Goal: Task Accomplishment & Management: Use online tool/utility

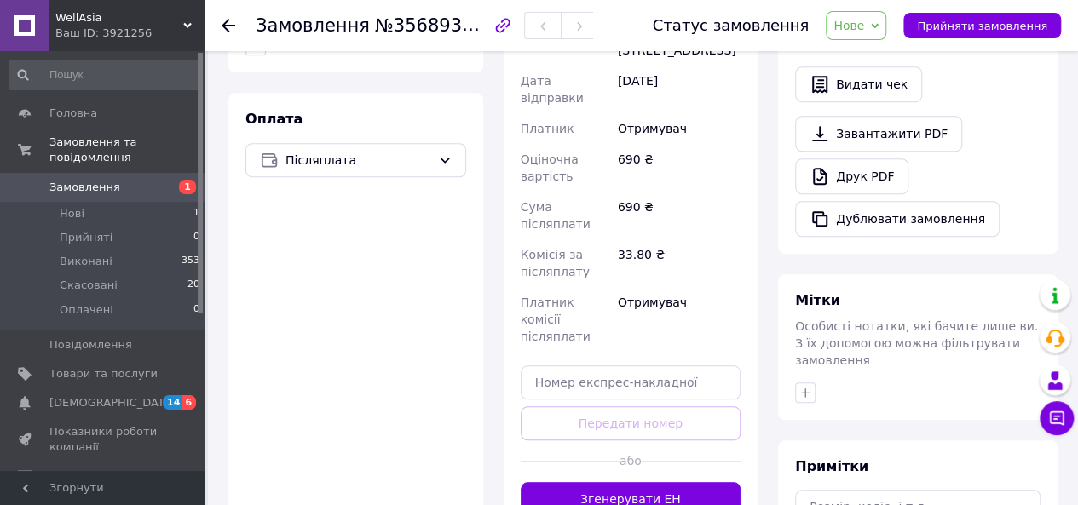
scroll to position [596, 0]
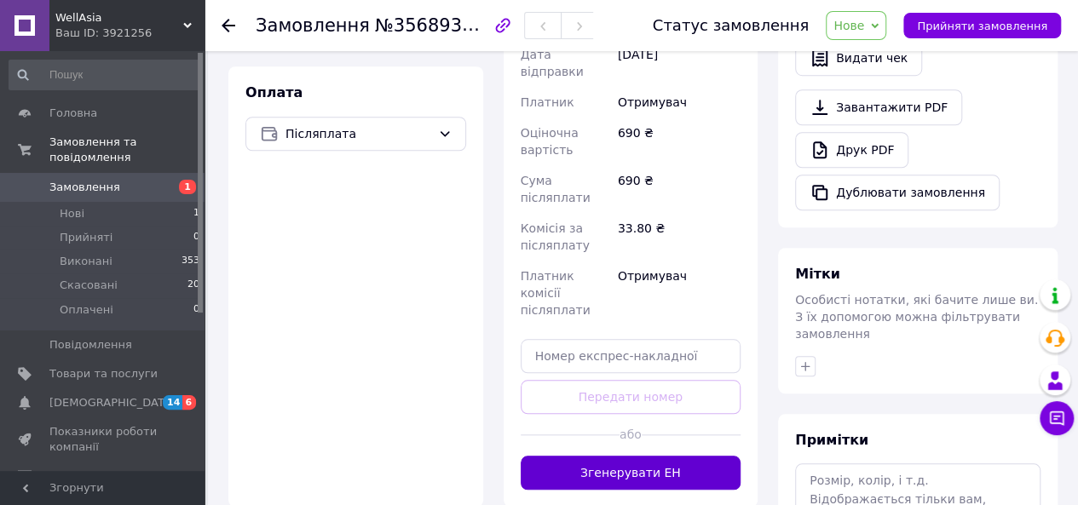
click at [622, 456] on button "Згенерувати ЕН" at bounding box center [630, 473] width 221 height 34
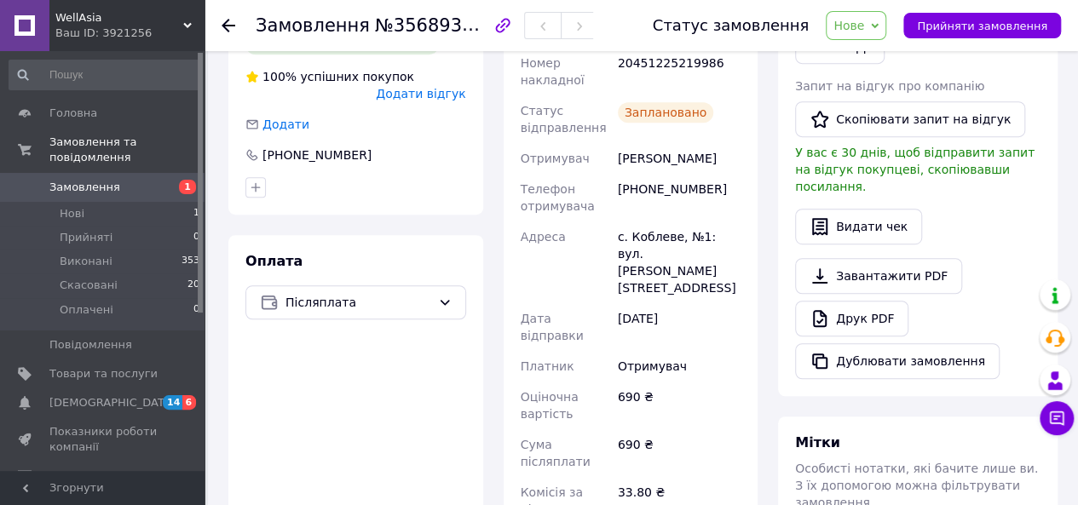
scroll to position [426, 0]
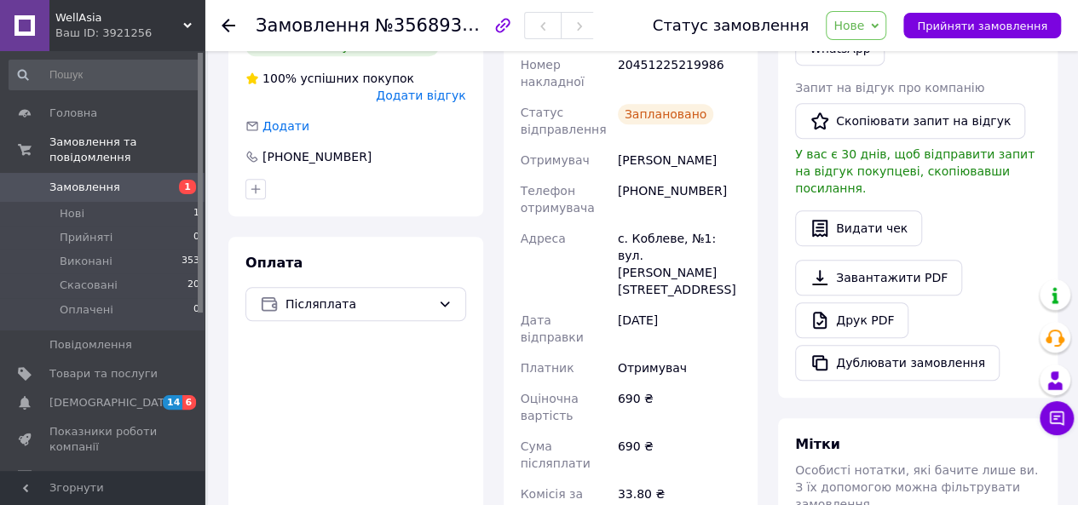
drag, startPoint x: 617, startPoint y: 161, endPoint x: 716, endPoint y: 167, distance: 99.8
click at [716, 167] on div "[PERSON_NAME]" at bounding box center [678, 160] width 129 height 31
copy div "[PERSON_NAME]"
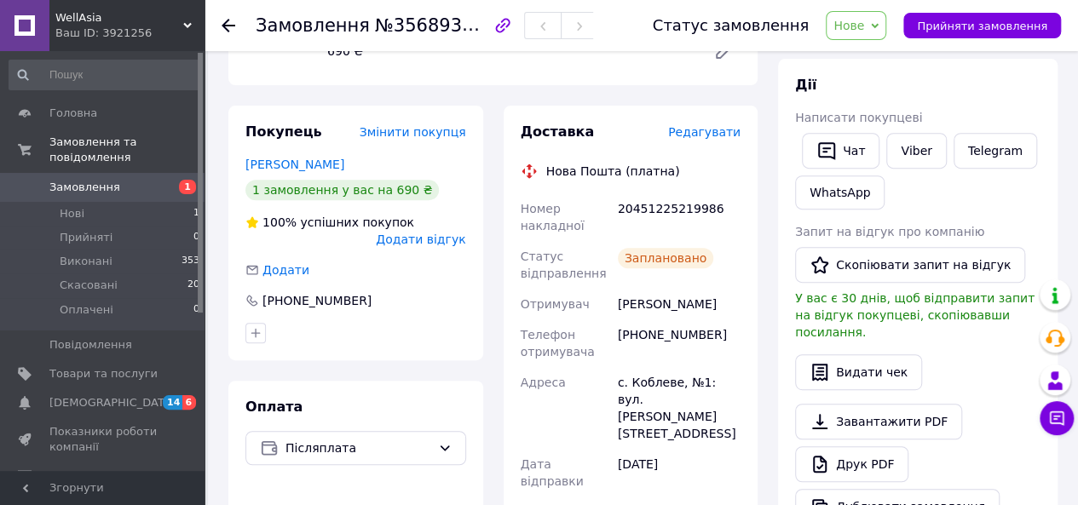
scroll to position [256, 0]
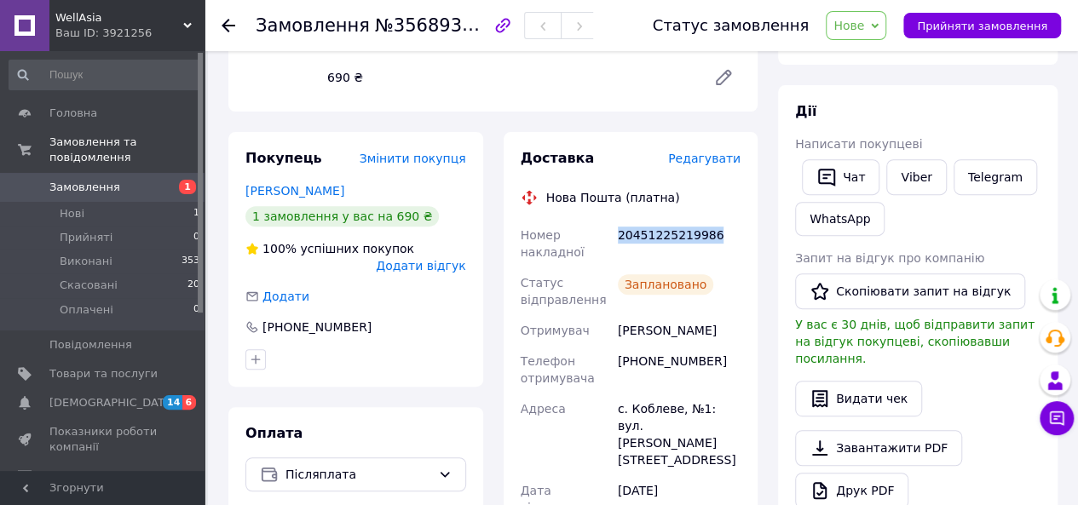
drag, startPoint x: 721, startPoint y: 236, endPoint x: 619, endPoint y: 238, distance: 101.4
click at [619, 238] on div "20451225219986" at bounding box center [678, 244] width 129 height 48
copy div "20451225219986"
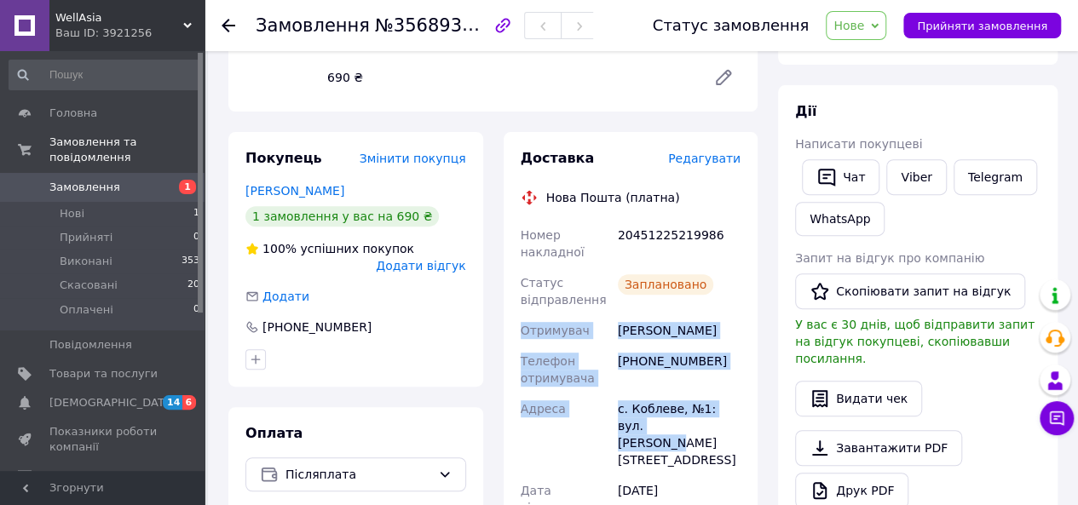
drag, startPoint x: 520, startPoint y: 331, endPoint x: 676, endPoint y: 428, distance: 184.4
click at [693, 432] on div "Номер накладної 20451225219986 Статус відправлення Заплановано Отримувач [PERSO…" at bounding box center [630, 514] width 227 height 589
copy div "Отримувач [PERSON_NAME] отримувача [PHONE_NUMBER] Адреса [PERSON_NAME]. Коблеве…"
